Goal: Information Seeking & Learning: Learn about a topic

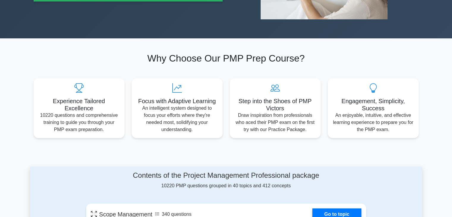
scroll to position [297, 0]
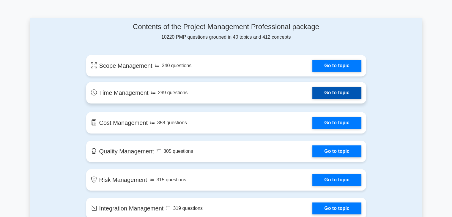
click at [313, 93] on link "Go to topic" at bounding box center [337, 93] width 49 height 12
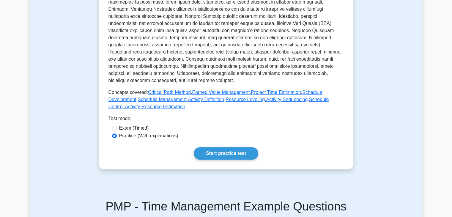
scroll to position [268, 0]
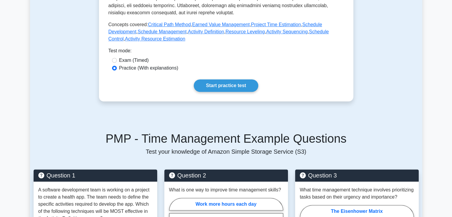
click at [126, 68] on label "Practice (With explanations)" at bounding box center [148, 68] width 59 height 7
click at [117, 68] on input "Practice (With explanations)" at bounding box center [114, 68] width 5 height 5
click at [216, 84] on link "Start practice test" at bounding box center [226, 85] width 65 height 12
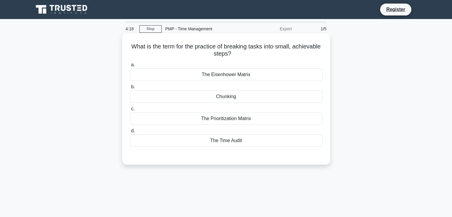
click at [215, 73] on div "The Eisenhower Matrix" at bounding box center [226, 74] width 193 height 12
click at [130, 67] on input "a. The Eisenhower Matrix" at bounding box center [130, 65] width 0 height 4
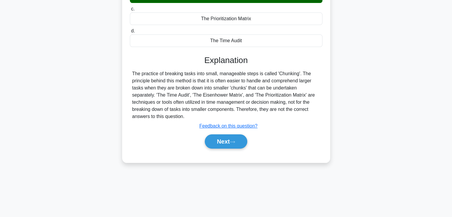
scroll to position [104, 0]
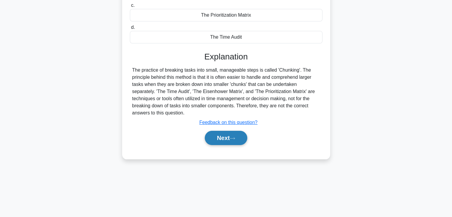
click at [223, 136] on button "Next" at bounding box center [226, 138] width 43 height 14
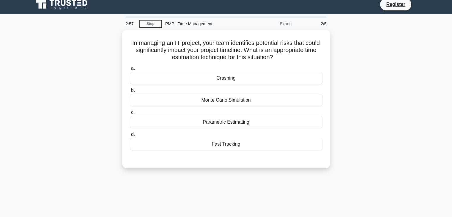
scroll to position [0, 0]
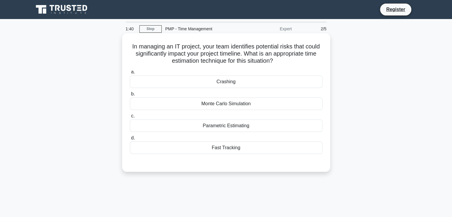
click at [219, 84] on div "Crashing" at bounding box center [226, 82] width 193 height 12
click at [130, 74] on input "a. Crashing" at bounding box center [130, 72] width 0 height 4
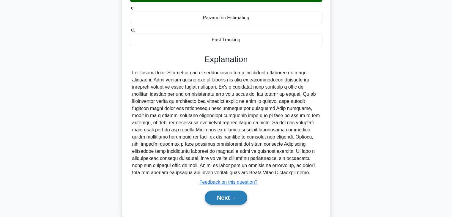
scroll to position [119, 0]
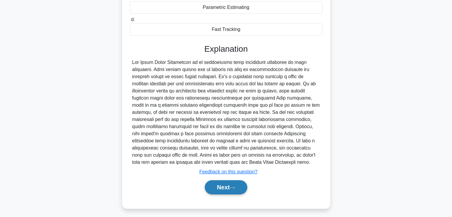
click at [225, 186] on button "Next" at bounding box center [226, 187] width 43 height 14
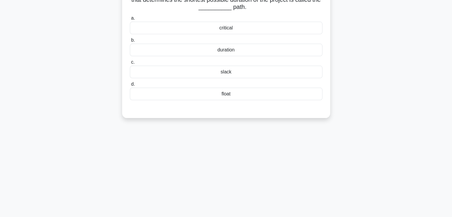
scroll to position [0, 0]
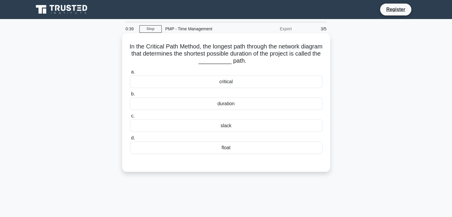
click at [225, 106] on div "duration" at bounding box center [226, 104] width 193 height 12
click at [130, 96] on input "b. duration" at bounding box center [130, 94] width 0 height 4
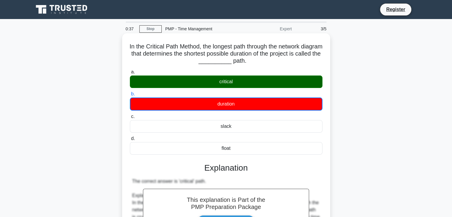
click at [227, 82] on div "critical" at bounding box center [226, 82] width 193 height 12
click at [130, 74] on input "a. critical" at bounding box center [130, 72] width 0 height 4
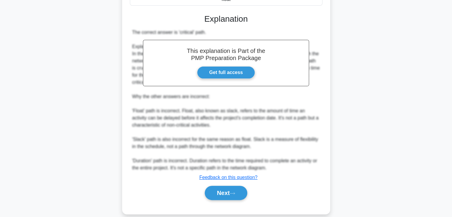
scroll to position [149, 0]
click at [225, 73] on link "Get full access" at bounding box center [226, 72] width 58 height 12
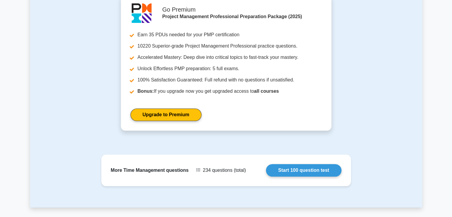
scroll to position [595, 0]
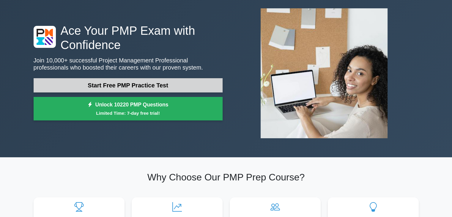
click at [133, 86] on link "Start Free PMP Practice Test" at bounding box center [128, 85] width 189 height 14
